Goal: Task Accomplishment & Management: Manage account settings

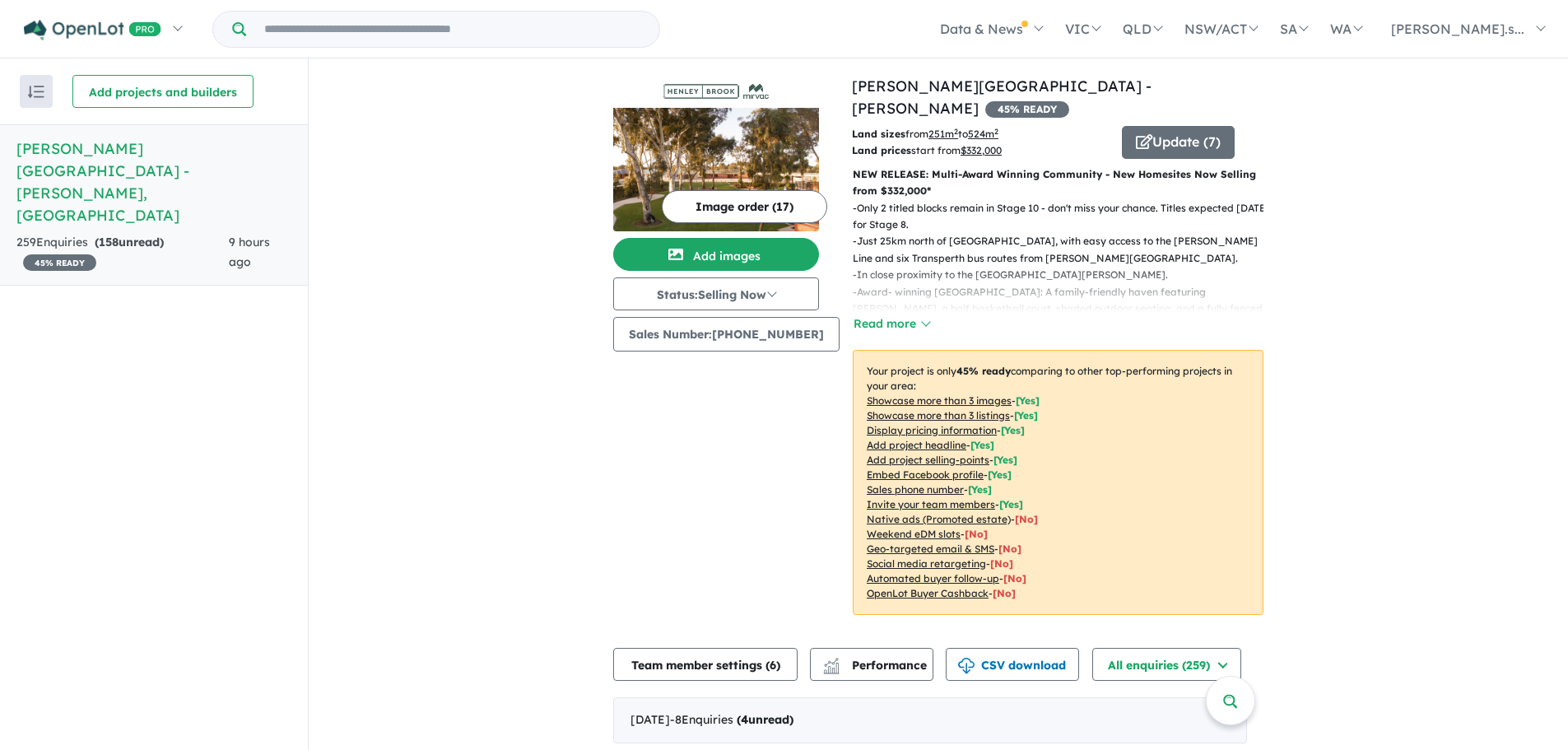
scroll to position [658, 0]
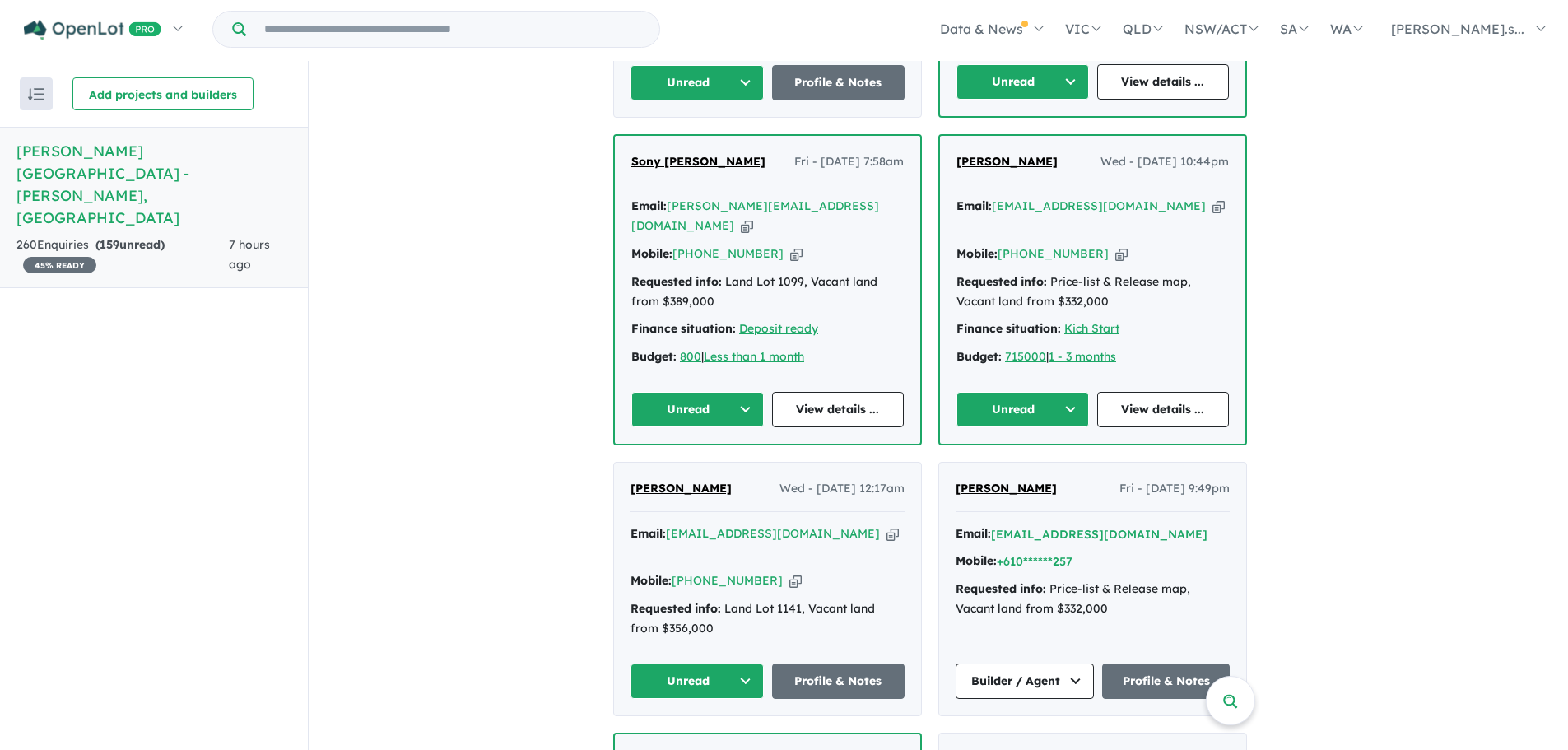
scroll to position [989, 0]
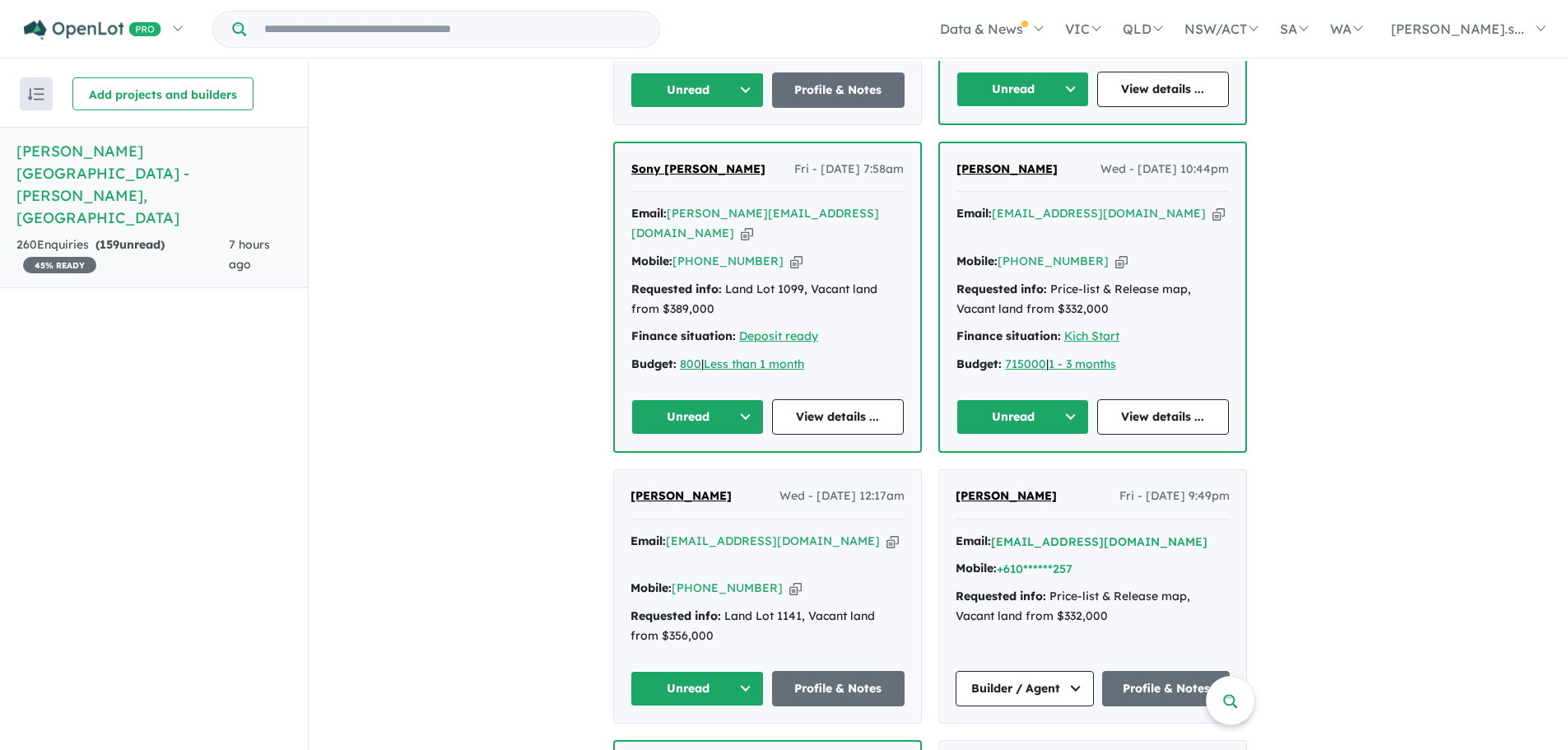
click at [886, 532] on icon "button" at bounding box center [892, 541] width 13 height 18
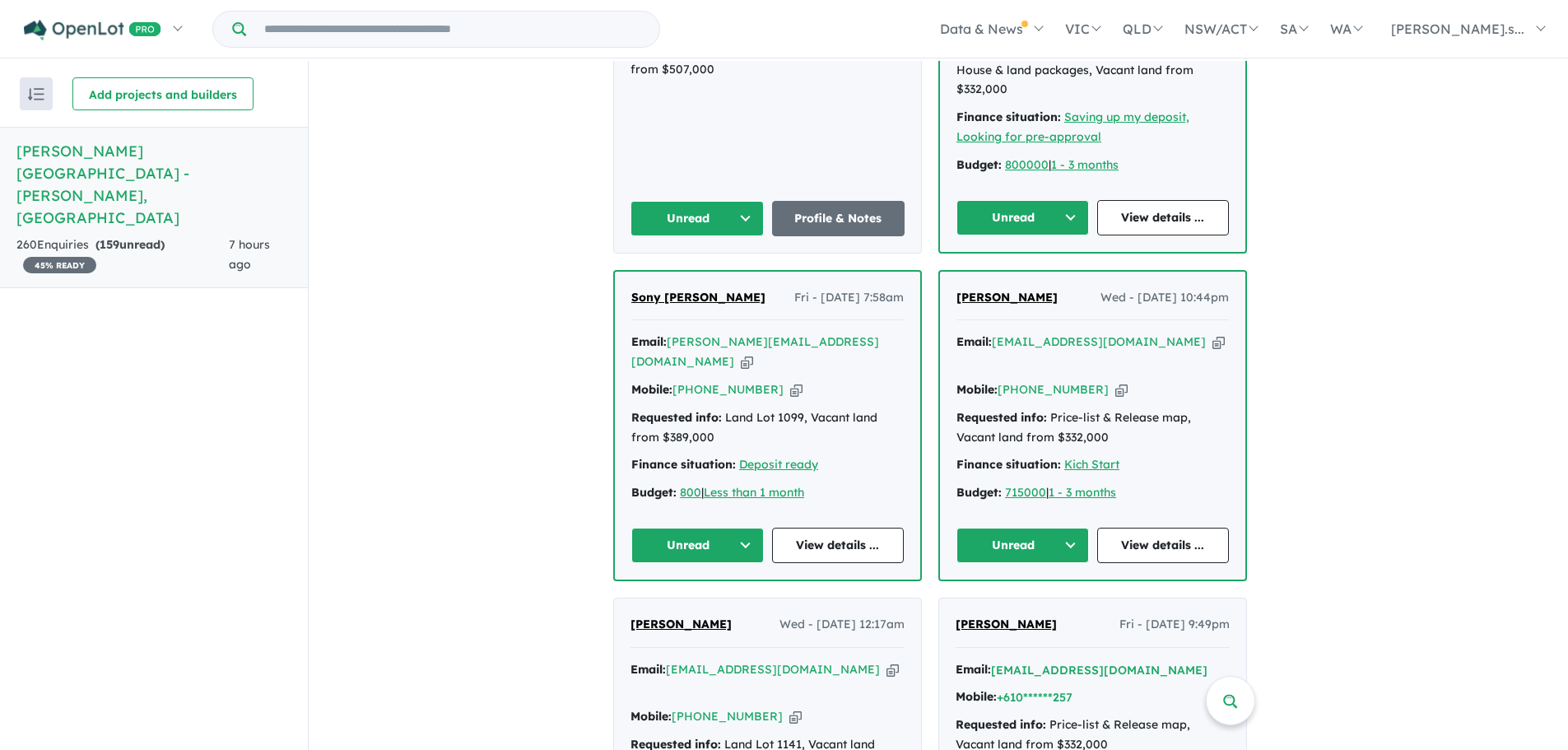
scroll to position [824, 0]
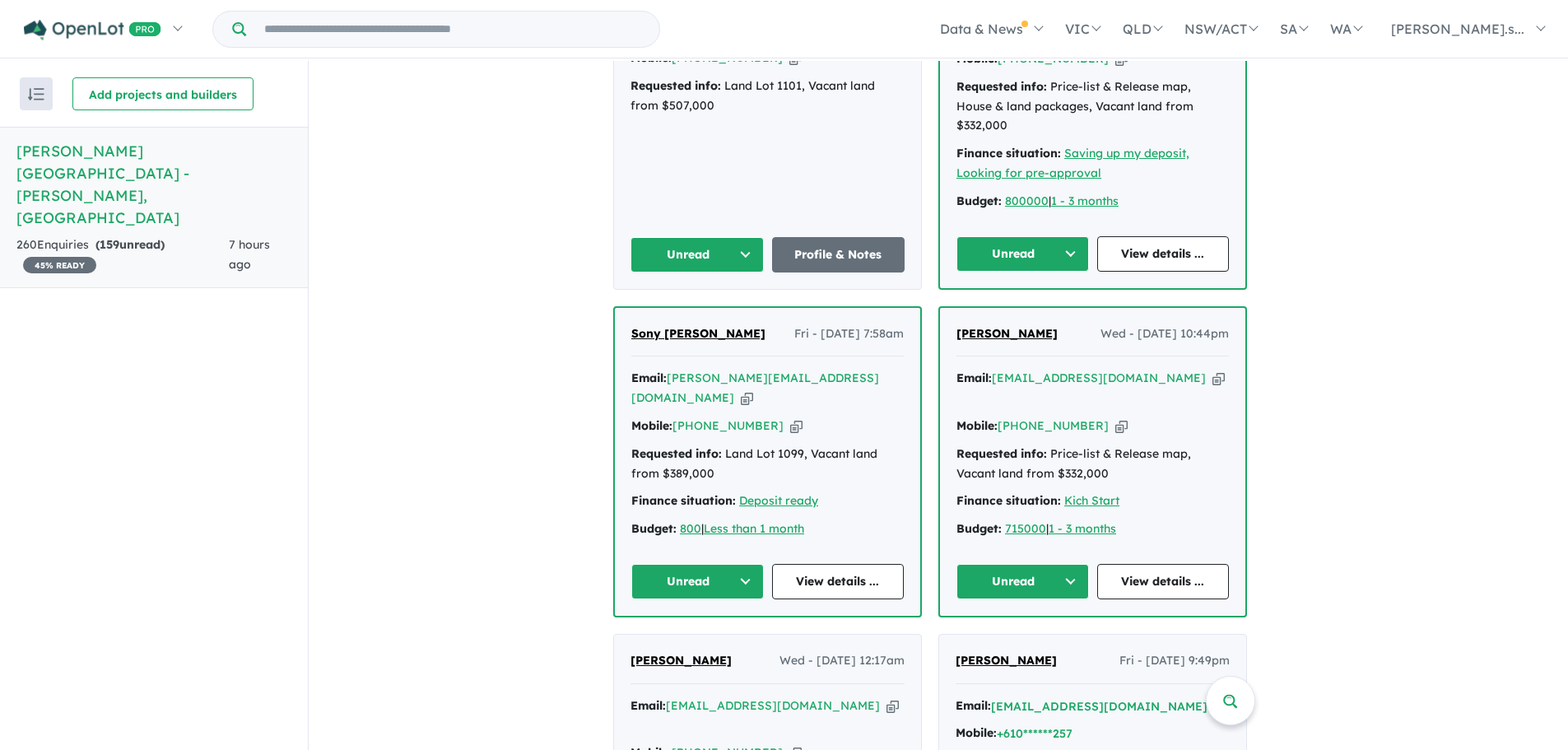
click at [1212, 370] on icon "button" at bounding box center [1218, 378] width 13 height 18
click at [753, 390] on icon "button" at bounding box center [746, 398] width 13 height 18
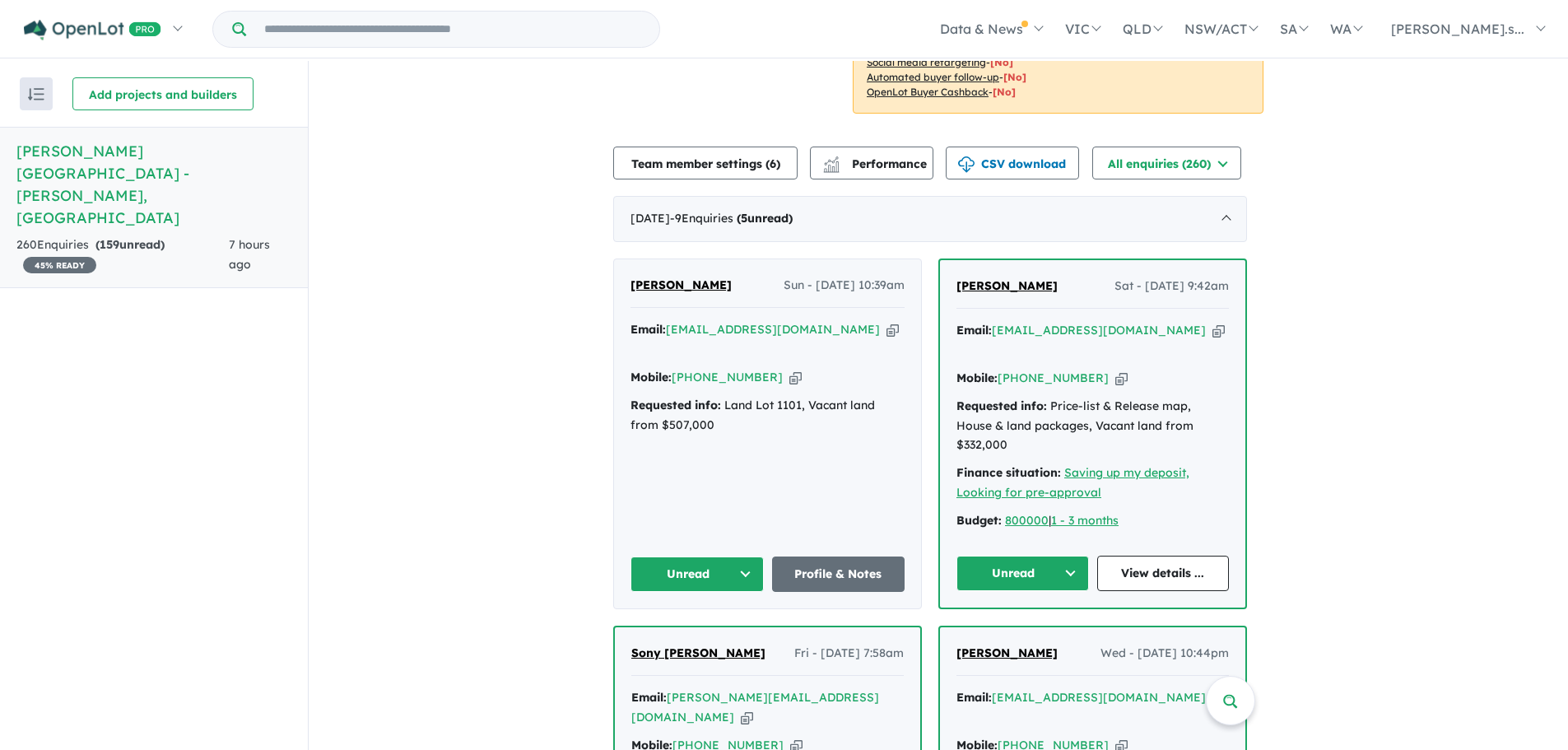
scroll to position [494, 0]
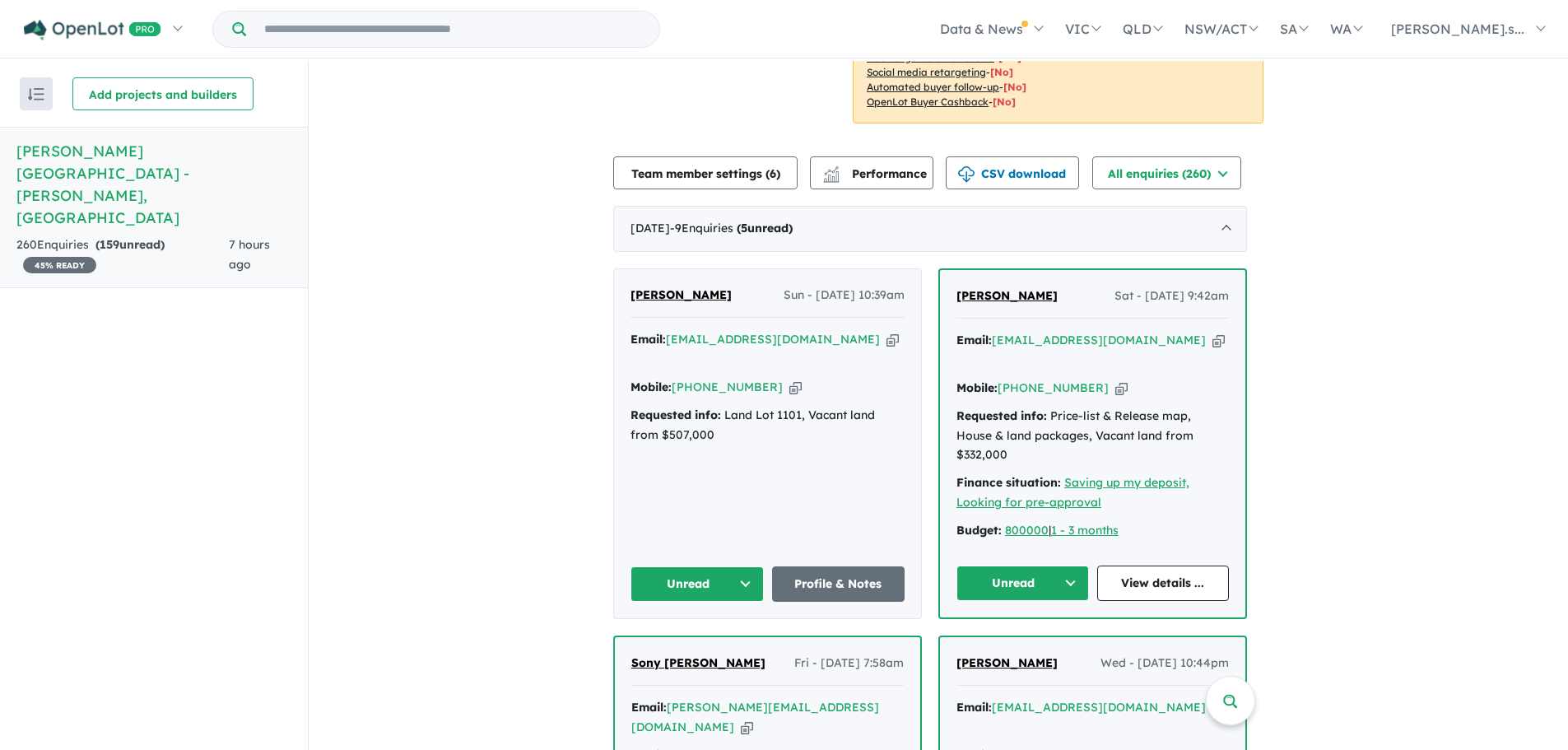
click at [1212, 332] on icon "button" at bounding box center [1218, 340] width 13 height 18
click at [1043, 566] on button "Unread" at bounding box center [1022, 584] width 133 height 35
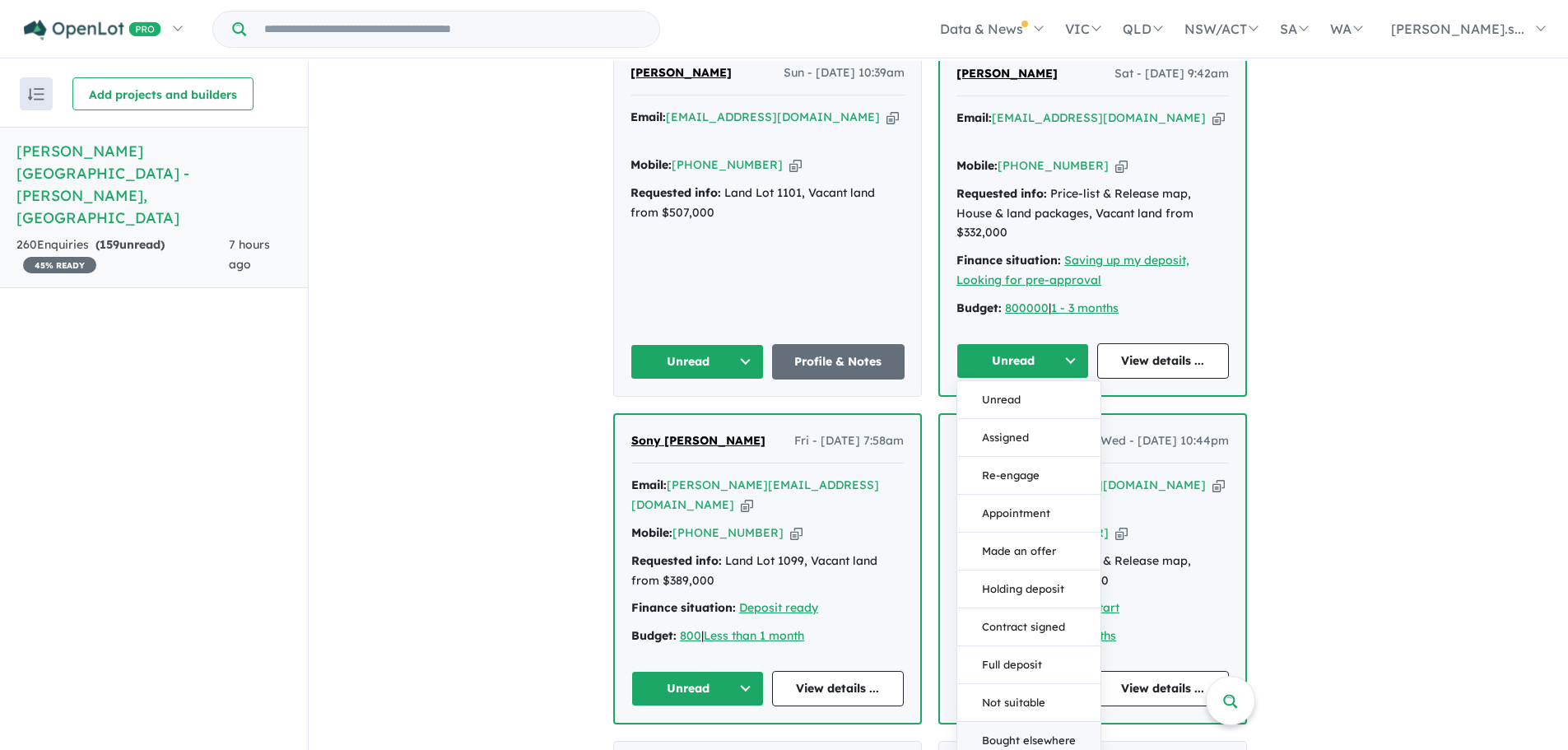
scroll to position [741, 0]
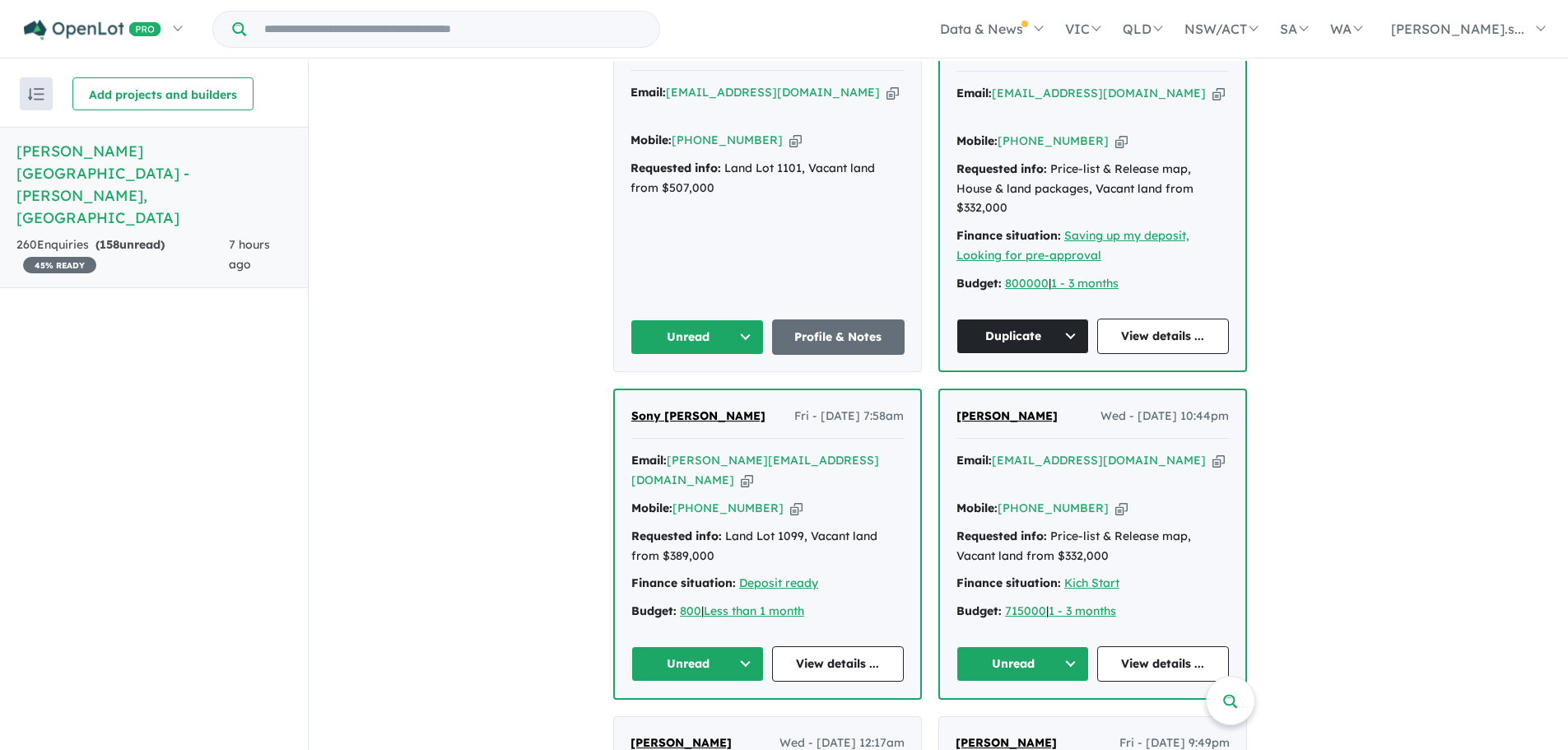
click at [886, 90] on icon "button" at bounding box center [892, 92] width 13 height 18
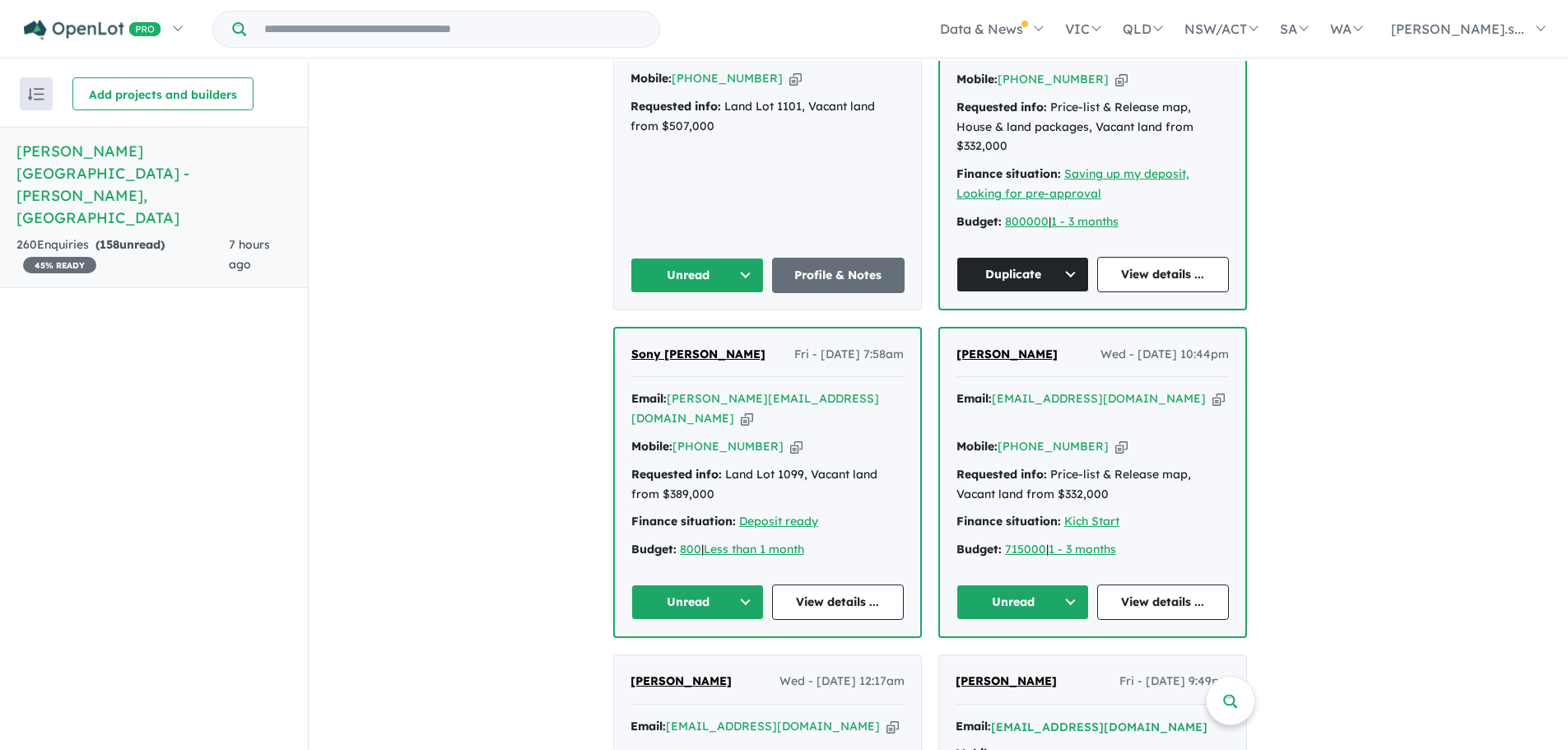
scroll to position [989, 0]
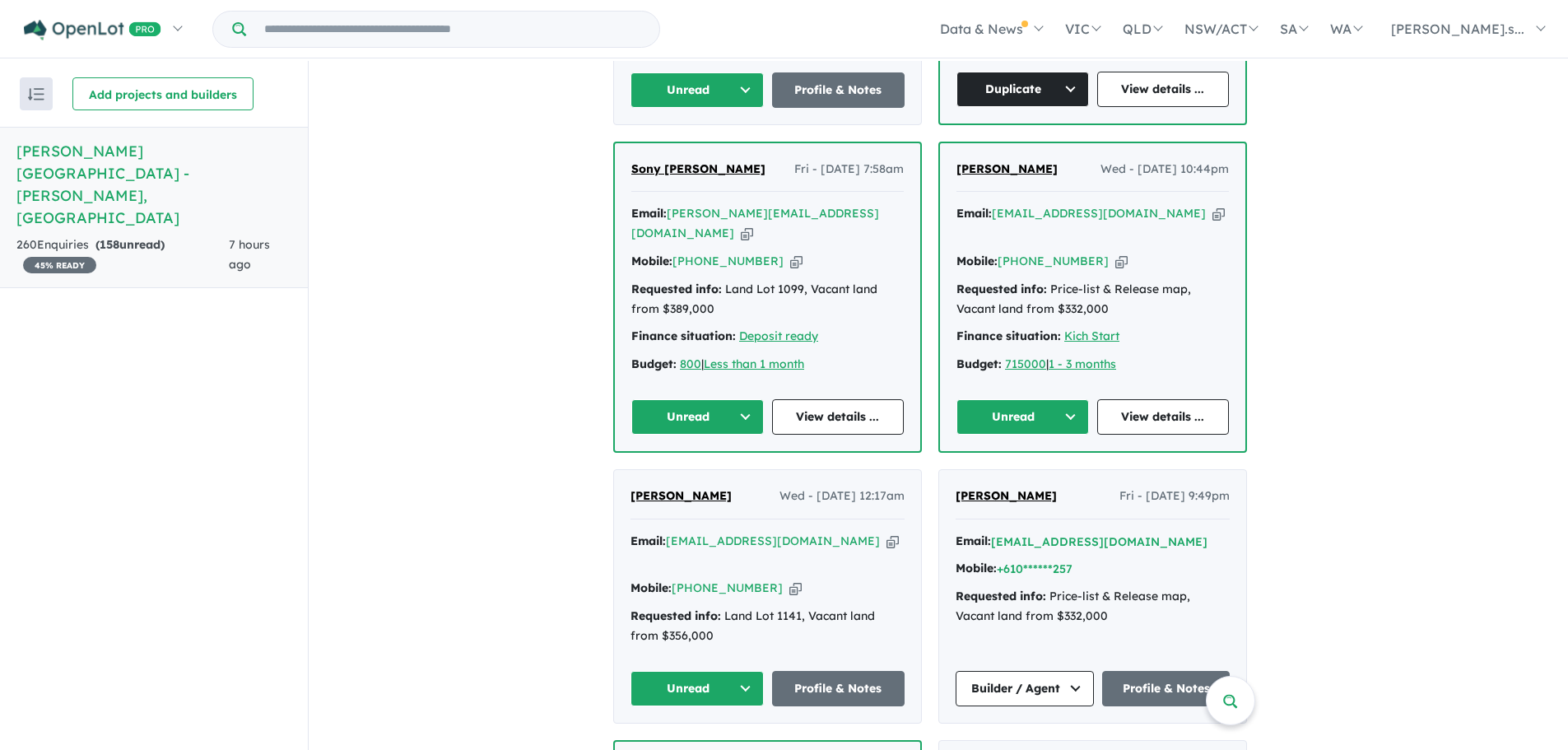
click at [886, 532] on icon "button" at bounding box center [892, 541] width 13 height 18
click at [789, 580] on icon "button" at bounding box center [795, 588] width 13 height 18
drag, startPoint x: 694, startPoint y: 414, endPoint x: 583, endPoint y: 390, distance: 113.6
click at [621, 470] on div "Alan Sin Wed - 20/08/2025, 12:17am Email: monkey_sin@hotmail.com Copied! Mobile…" at bounding box center [767, 596] width 307 height 253
copy span "[PERSON_NAME]"
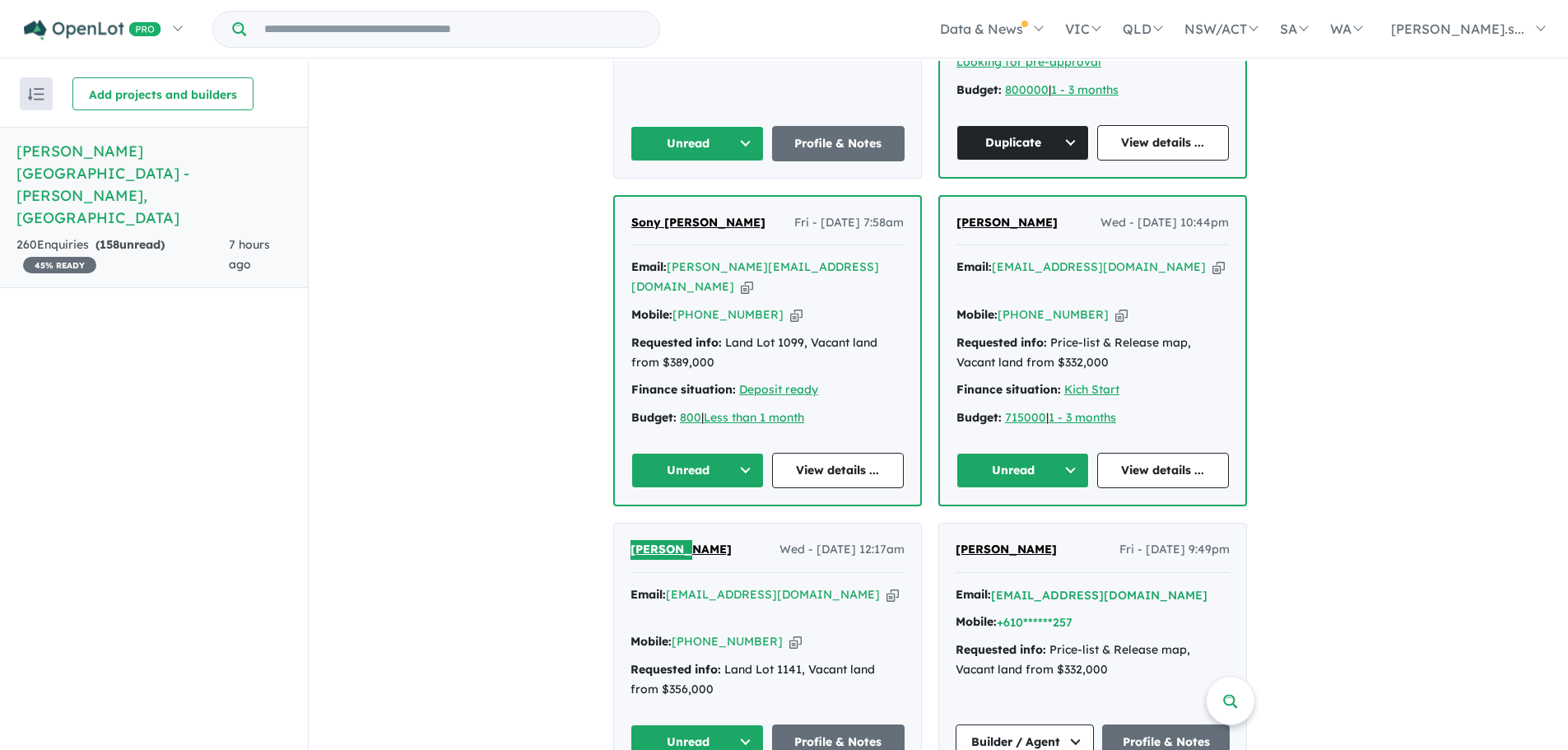
scroll to position [906, 0]
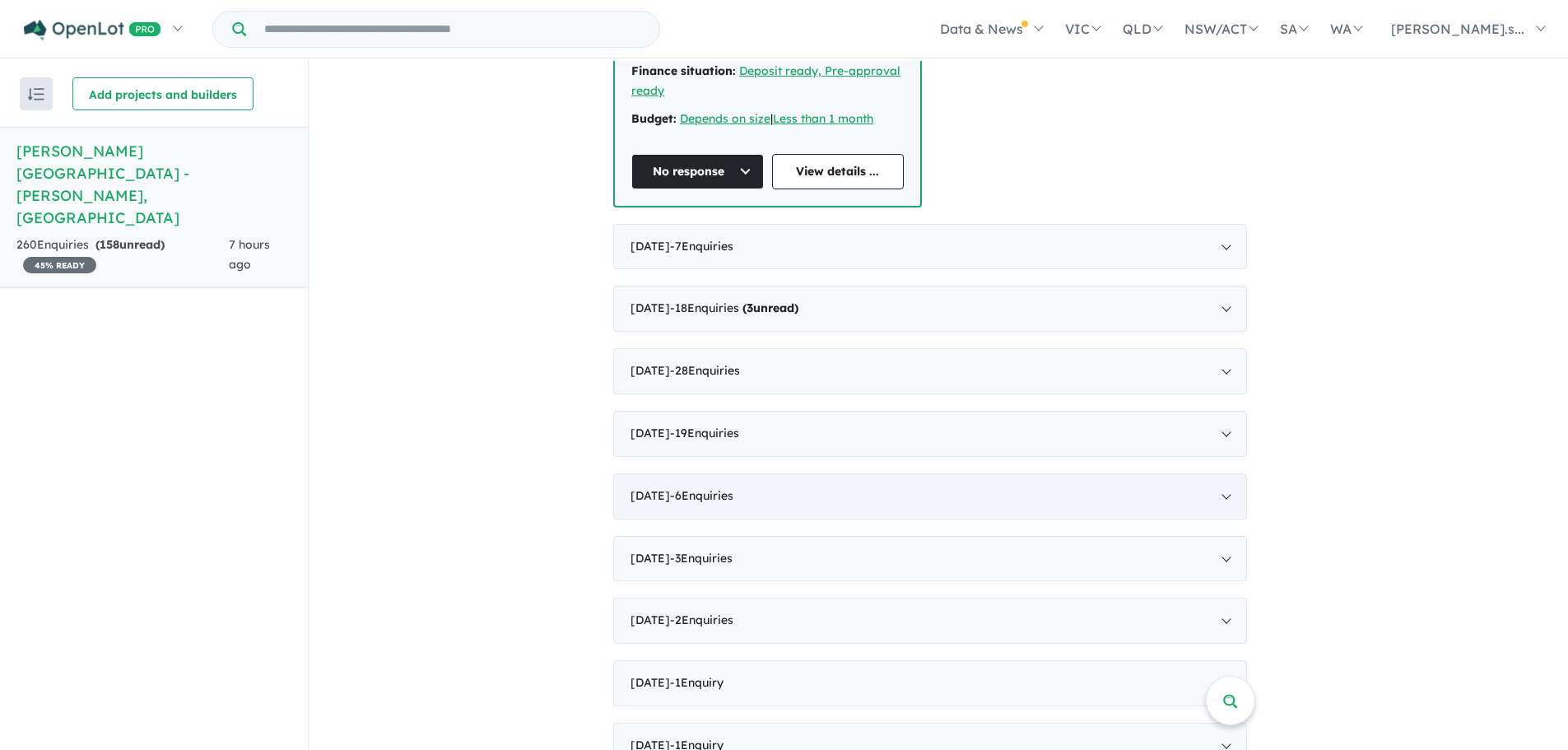
click at [728, 474] on div "March 2025 - 6 Enquir ies ( 0 unread)" at bounding box center [930, 496] width 634 height 46
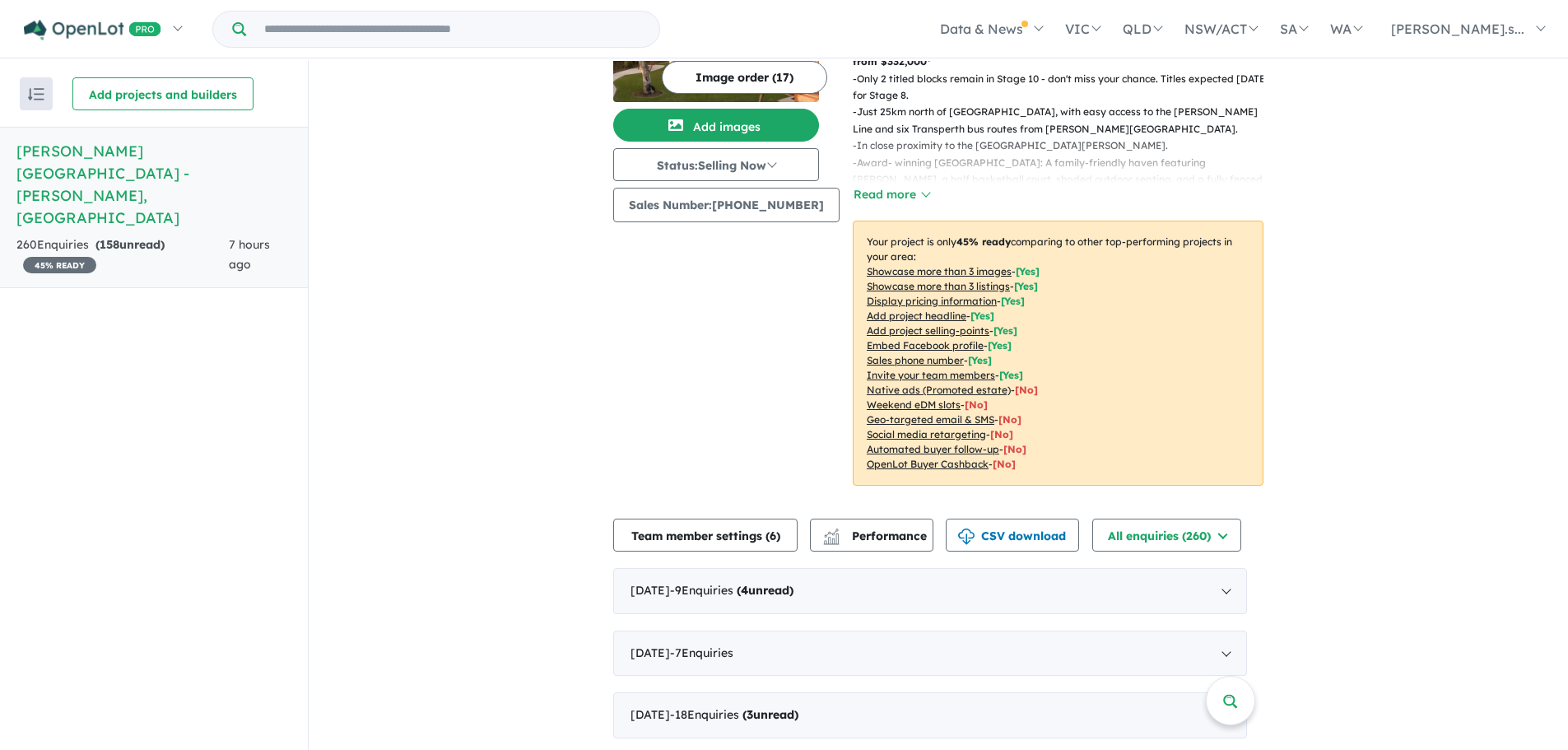
scroll to position [0, 0]
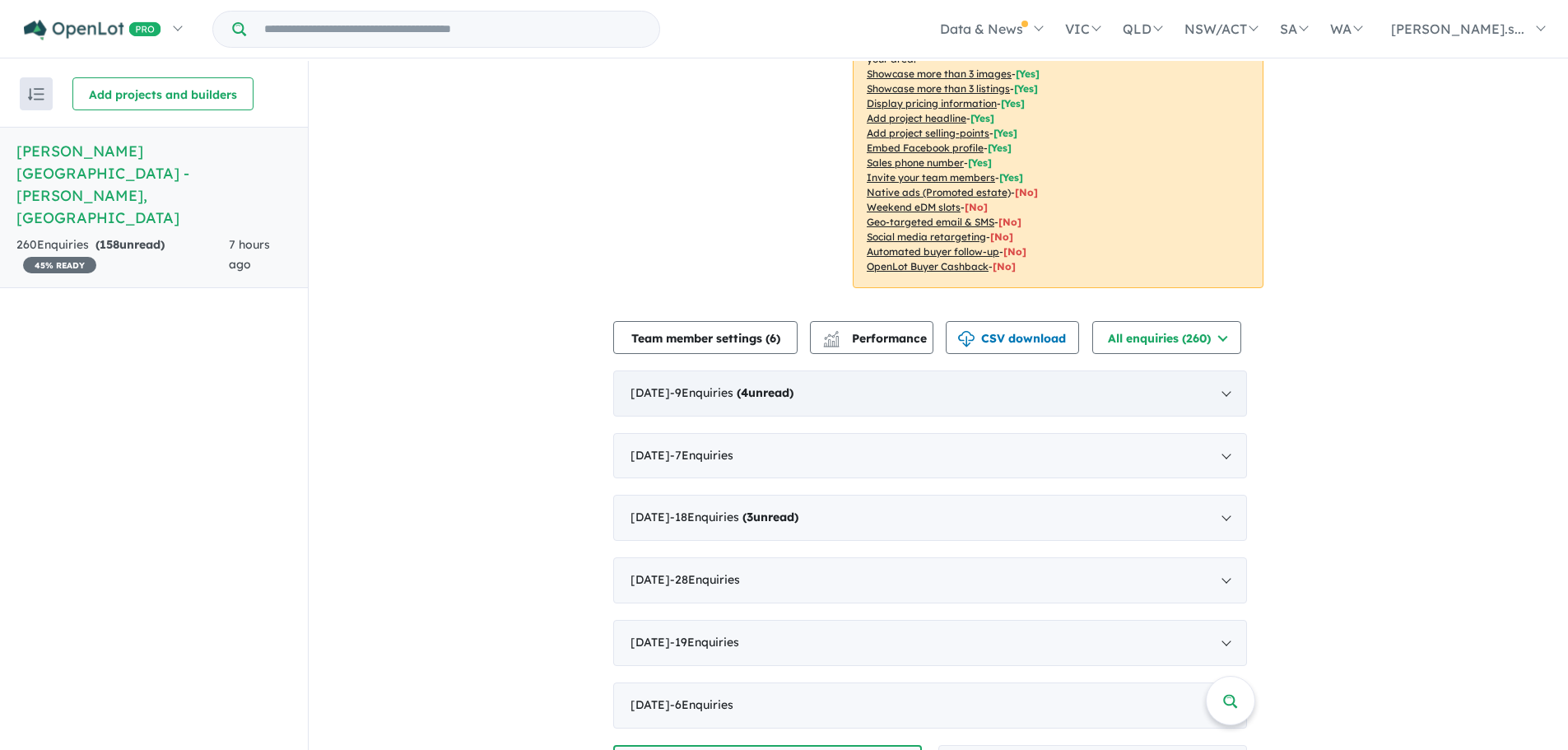
click at [740, 386] on div "August 2025 - 9 Enquir ies ( 4 unread)" at bounding box center [930, 393] width 634 height 46
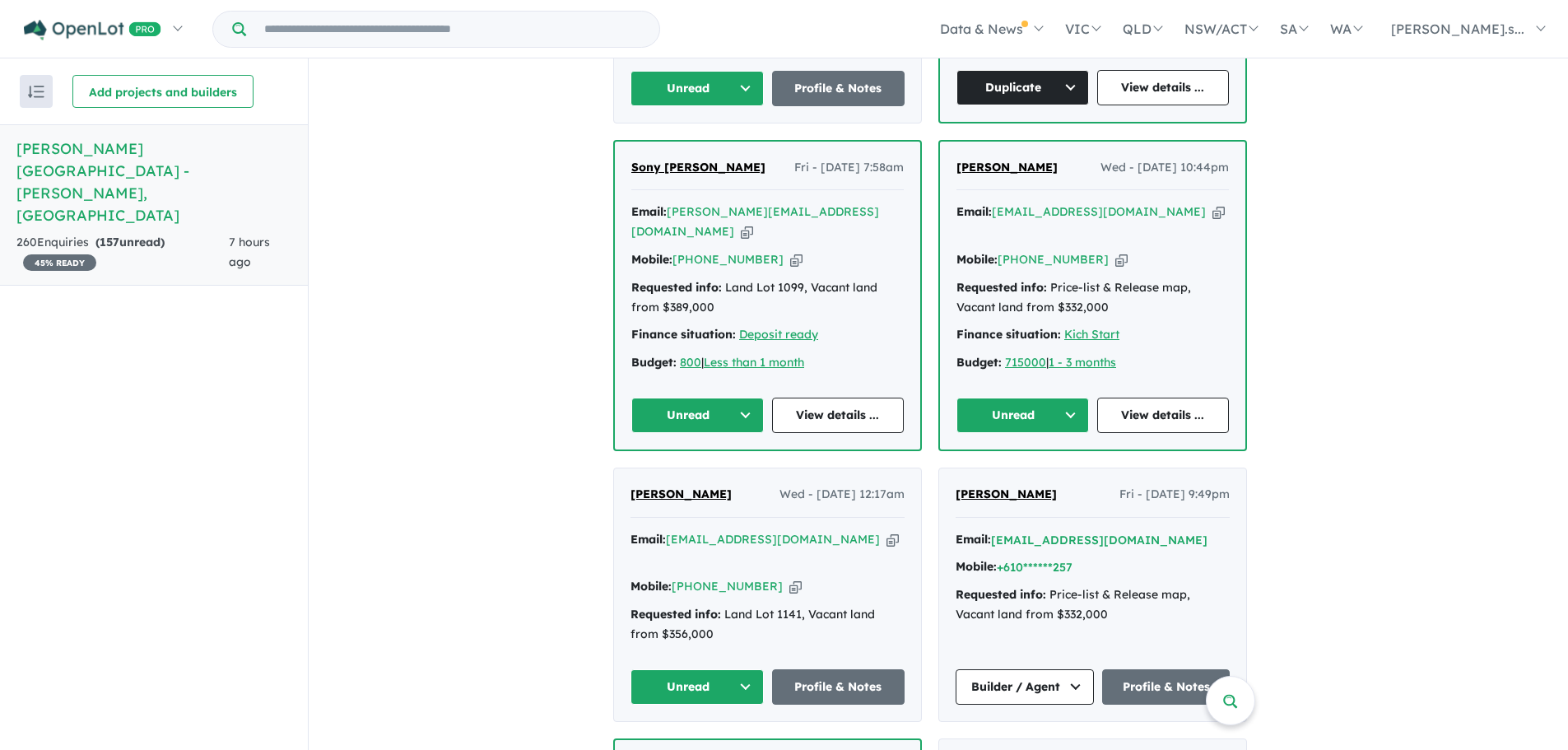
scroll to position [989, 0]
click at [715, 669] on button "Unread" at bounding box center [697, 686] width 133 height 35
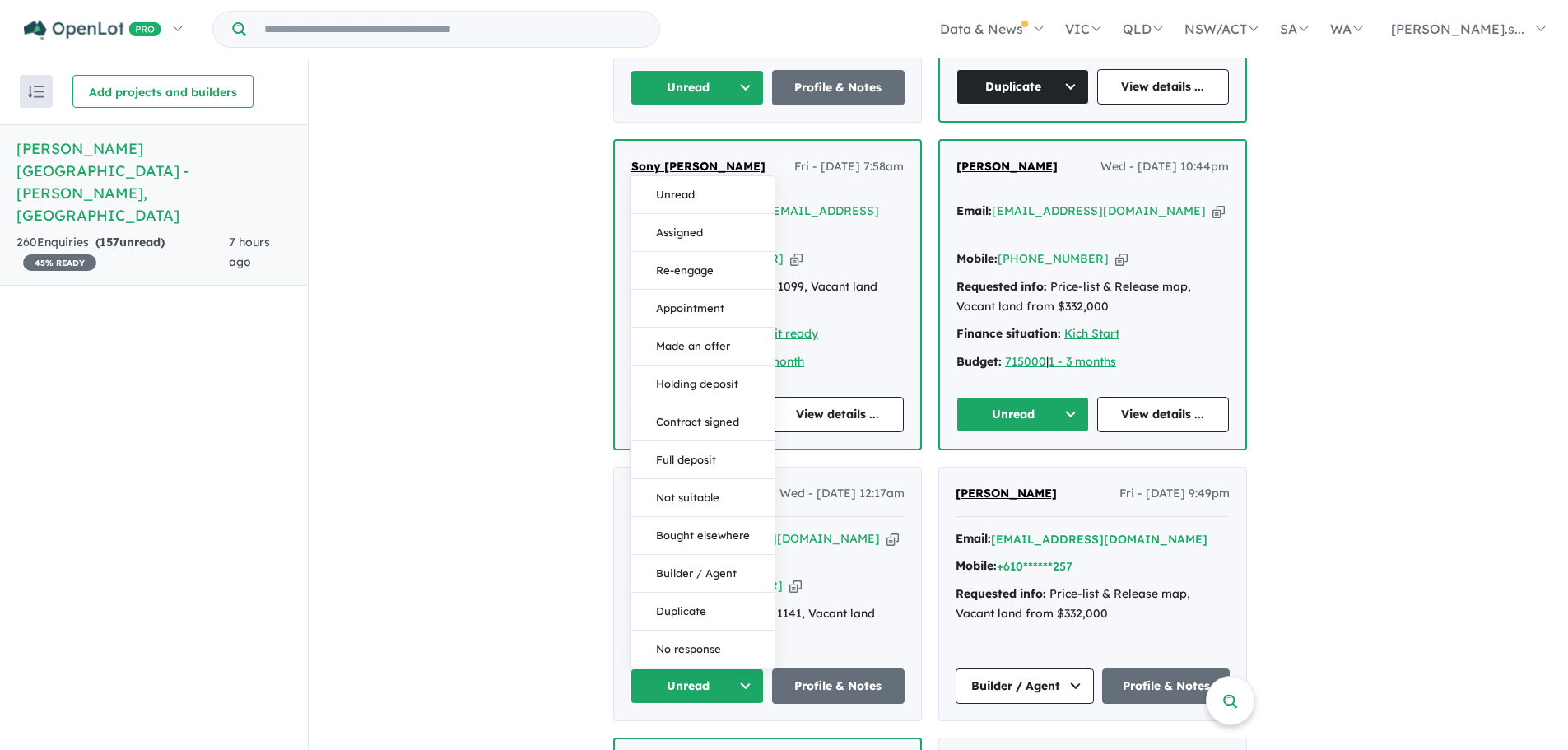
drag, startPoint x: 736, startPoint y: 118, endPoint x: 818, endPoint y: 172, distance: 98.2
click at [737, 214] on button "Assigned" at bounding box center [703, 233] width 144 height 38
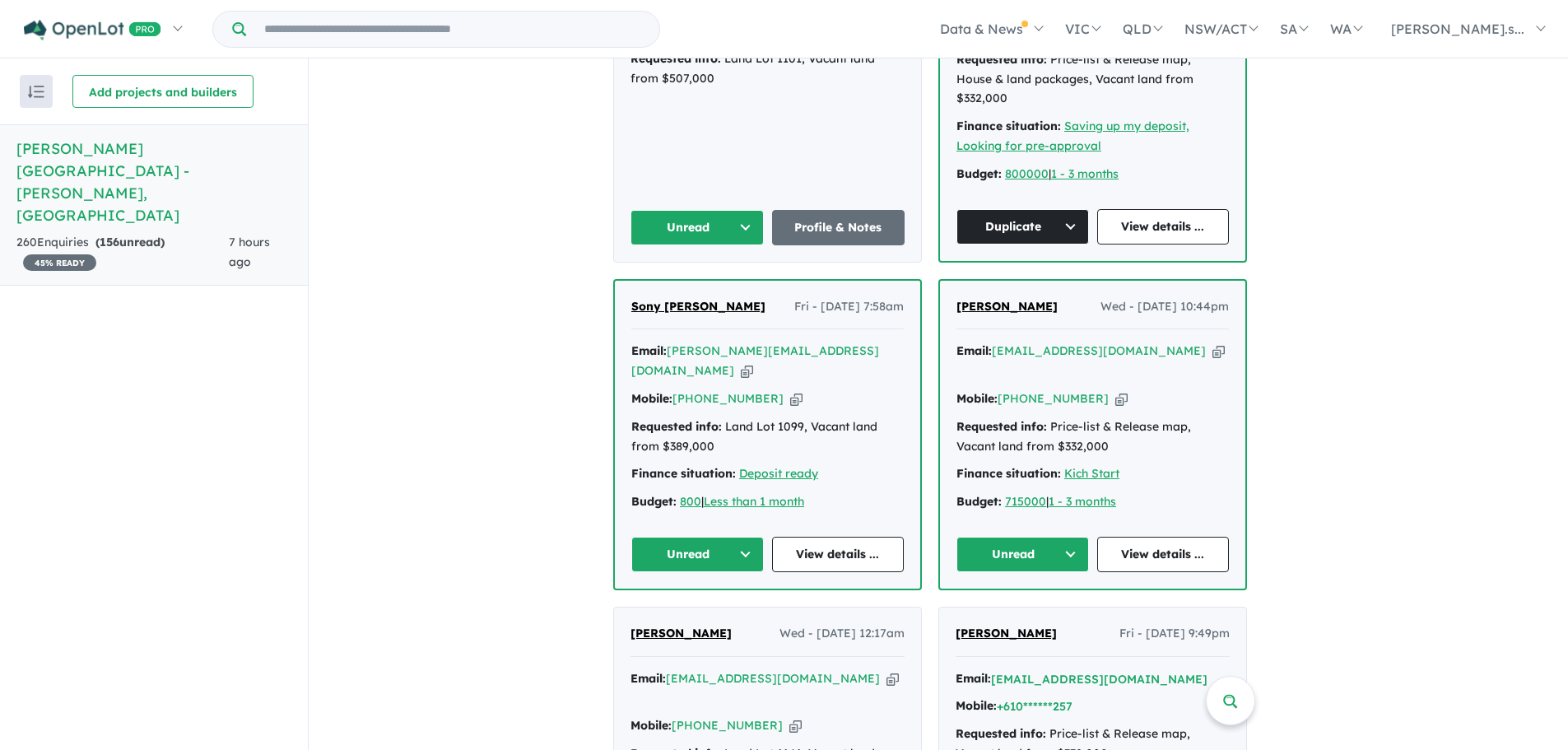
scroll to position [824, 0]
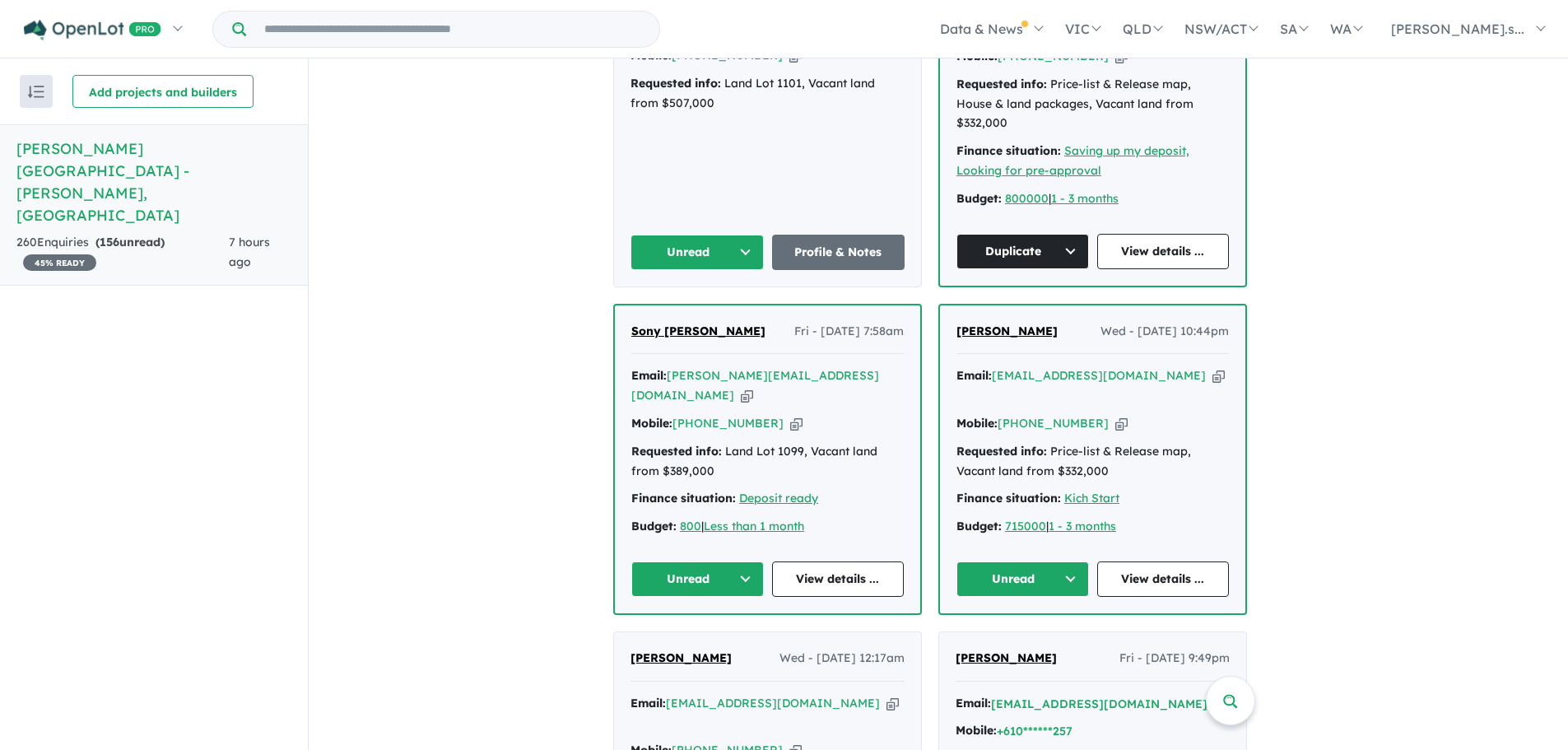
click at [1212, 367] on icon "button" at bounding box center [1218, 375] width 13 height 18
copy span "[PERSON_NAME]"
click at [1116, 415] on icon "button" at bounding box center [1121, 423] width 13 height 18
copy span "[PERSON_NAME]"
drag, startPoint x: 1016, startPoint y: 265, endPoint x: 937, endPoint y: 265, distance: 79.0
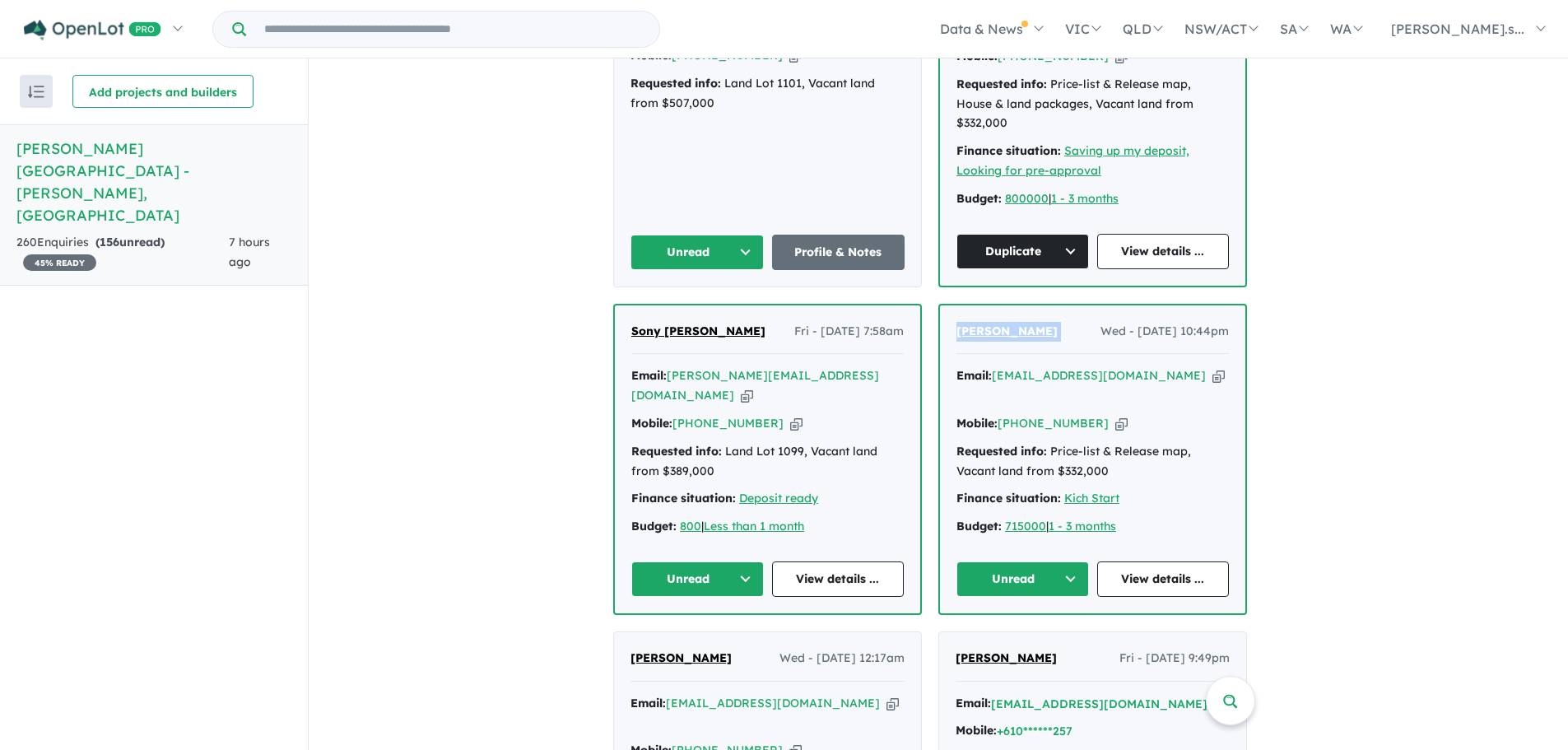
click at [937, 265] on div "MANIVEL VISWANATHAN Sun - 24/08/2025, 10:39am Email: manivel76@gmail.com Copied…" at bounding box center [930, 729] width 634 height 1587
copy span "[PERSON_NAME]"
click at [1037, 562] on button "Unread" at bounding box center [1022, 580] width 133 height 35
click at [1037, 637] on button "Assigned" at bounding box center [1028, 656] width 144 height 38
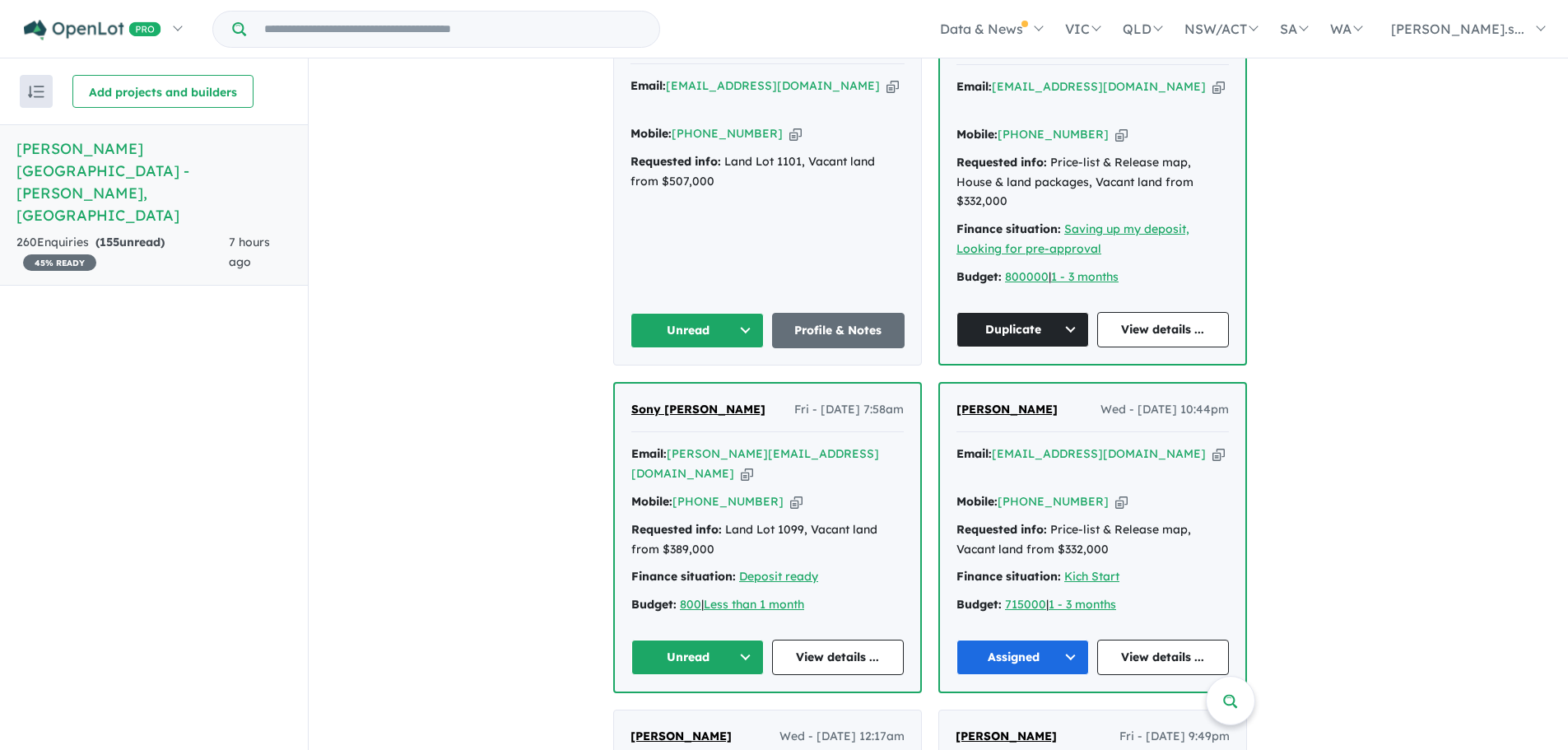
scroll to position [658, 0]
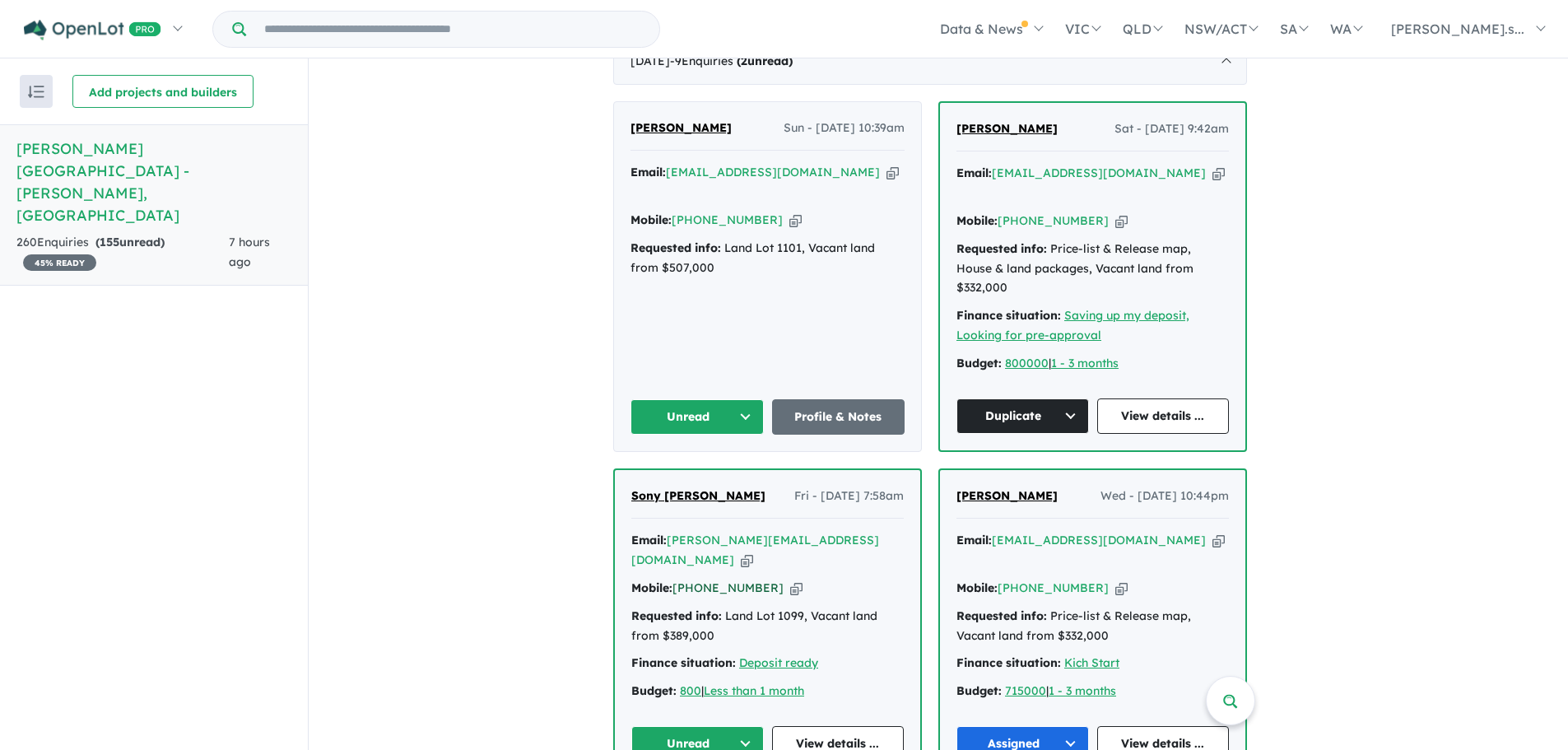
drag, startPoint x: 782, startPoint y: 509, endPoint x: 689, endPoint y: 511, distance: 93.0
click at [790, 580] on icon "button" at bounding box center [796, 588] width 13 height 18
click at [753, 552] on icon "button" at bounding box center [746, 560] width 13 height 18
drag, startPoint x: 646, startPoint y: 433, endPoint x: 594, endPoint y: 433, distance: 52.0
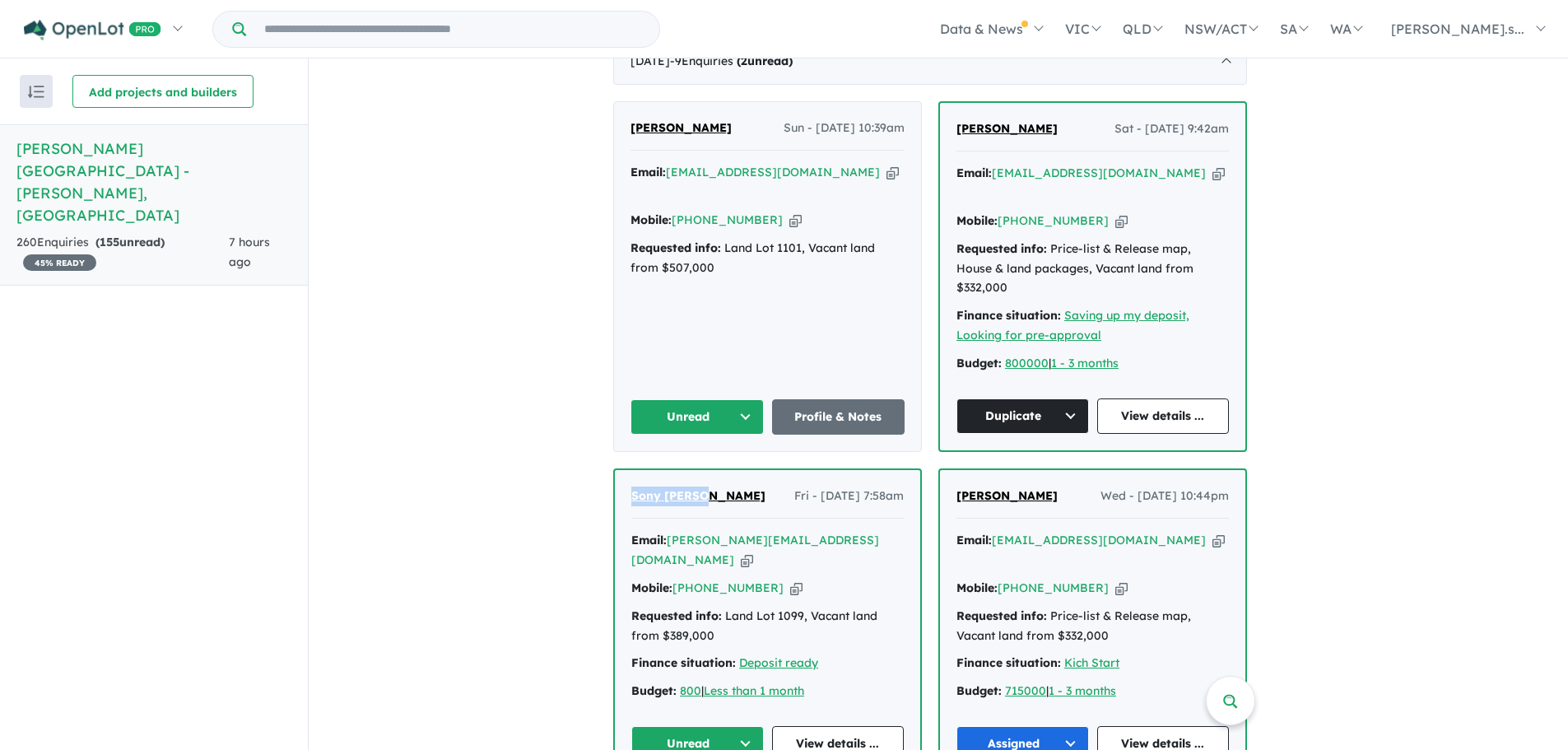
copy span "Sony [PERSON_NAME]"
drag, startPoint x: 629, startPoint y: 87, endPoint x: 735, endPoint y: 120, distance: 111.0
click at [735, 120] on div "MANIVEL VISWANATHAN Sun - 24/08/2025, 10:39am Email: manivel76@gmail.com Copied…" at bounding box center [767, 277] width 307 height 349
copy span "MANIVEL VISWANATHAN"
click at [756, 211] on div "Mobile: +61 470 396 644 Copied!" at bounding box center [767, 221] width 274 height 20
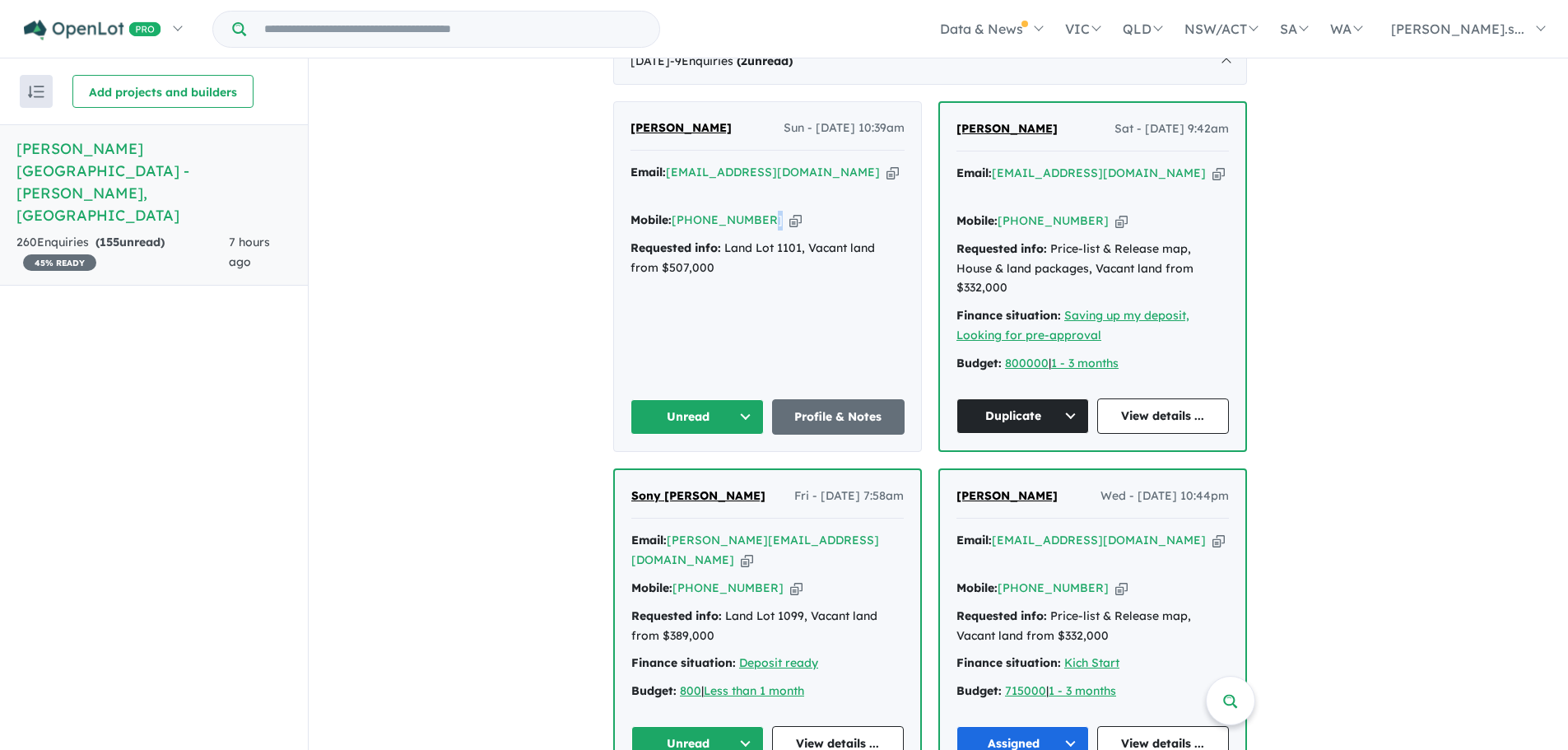
click at [789, 212] on icon "button" at bounding box center [795, 220] width 13 height 18
copy div "44 Copied!"
click at [886, 164] on icon "button" at bounding box center [892, 172] width 13 height 18
copy div "44 Copied!"
